Goal: Task Accomplishment & Management: Complete application form

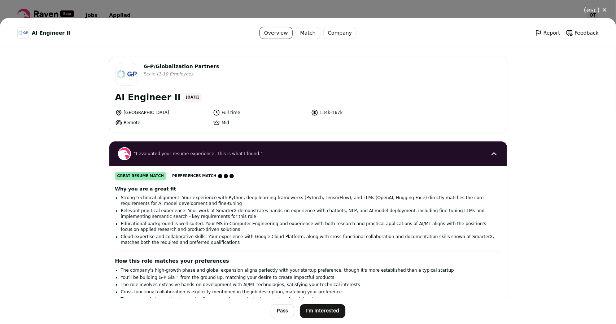
click at [312, 306] on button "I'm Interested" at bounding box center [322, 311] width 45 height 14
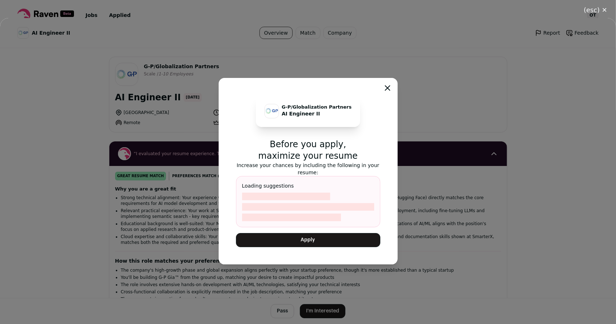
click at [322, 243] on button "Apply" at bounding box center [308, 240] width 144 height 14
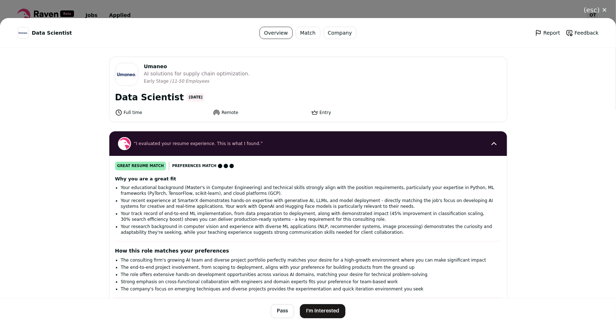
click at [313, 313] on button "I'm Interested" at bounding box center [322, 311] width 45 height 14
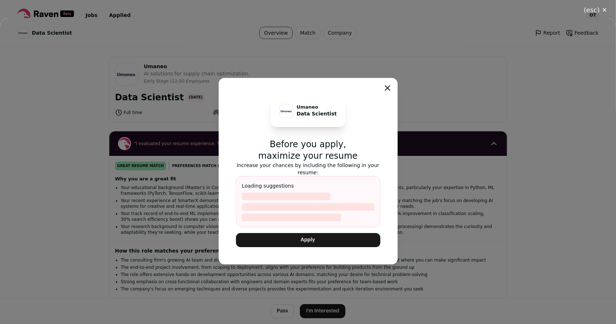
click at [308, 244] on button "Apply" at bounding box center [308, 240] width 144 height 14
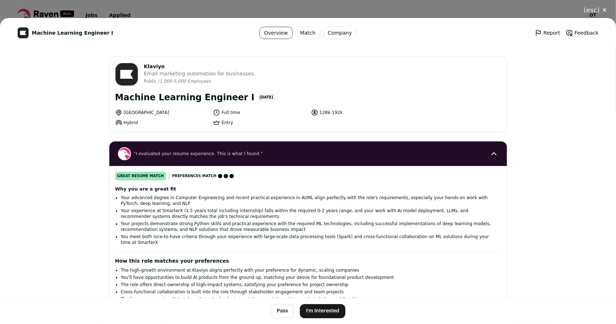
click at [317, 311] on button "I'm Interested" at bounding box center [322, 311] width 45 height 14
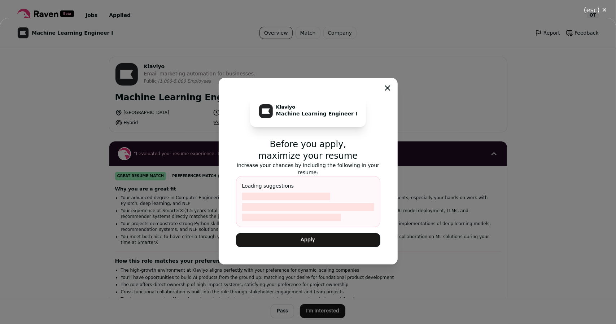
click at [317, 238] on button "Apply" at bounding box center [308, 240] width 144 height 14
